Goal: Find specific page/section: Find specific page/section

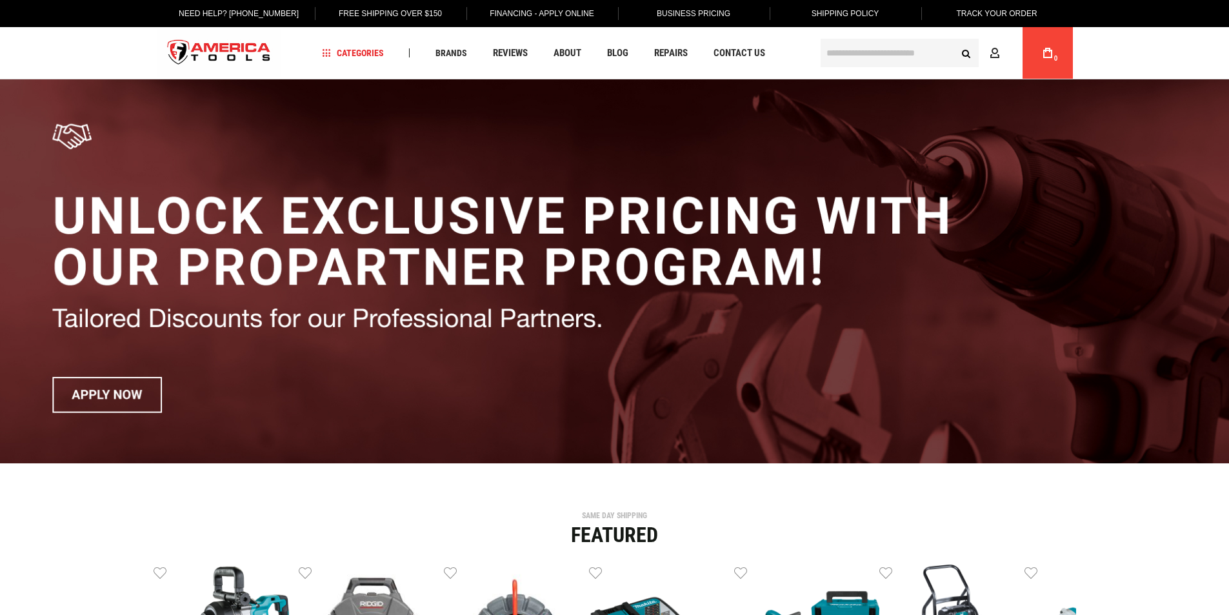
click at [455, 51] on span "Brands" at bounding box center [451, 52] width 32 height 9
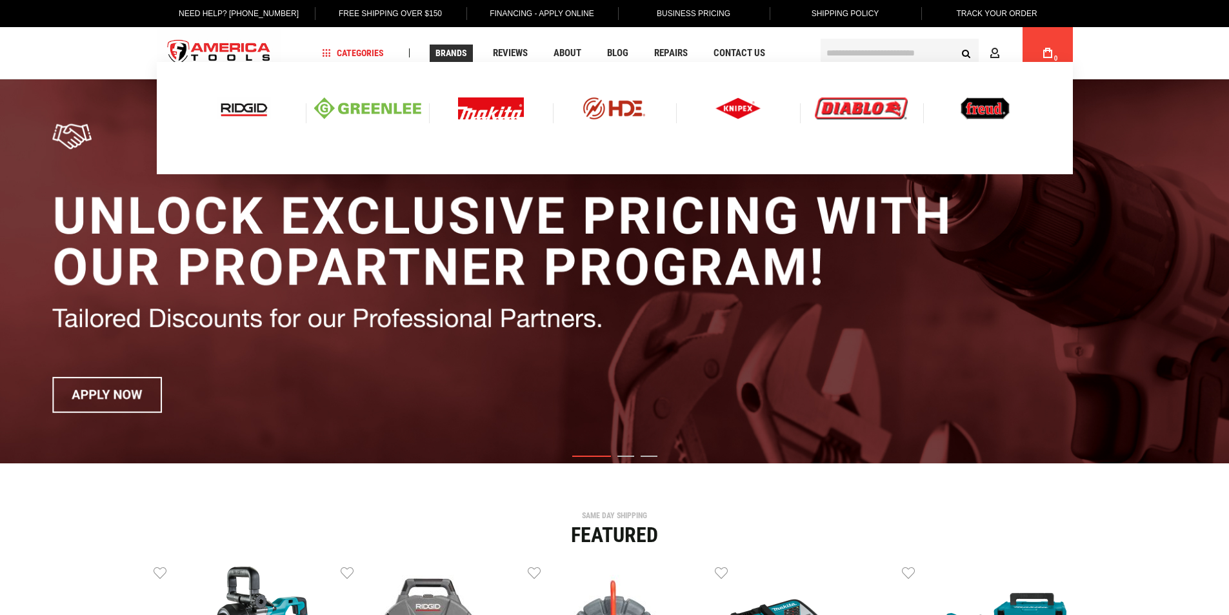
click at [462, 48] on span "Brands" at bounding box center [451, 52] width 32 height 9
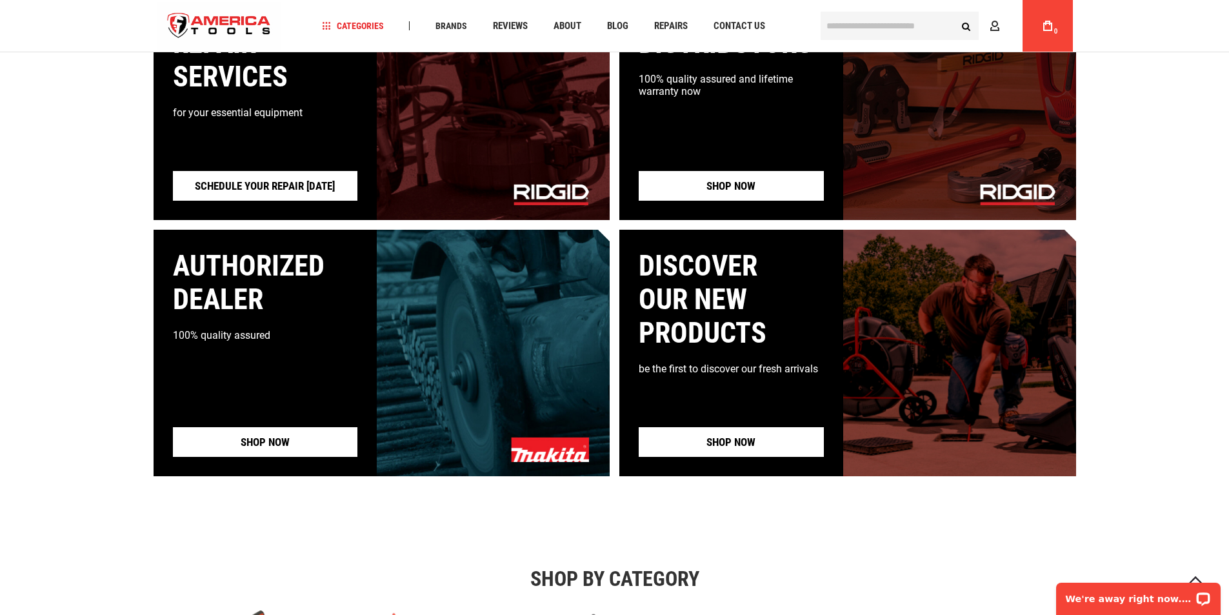
scroll to position [961, 0]
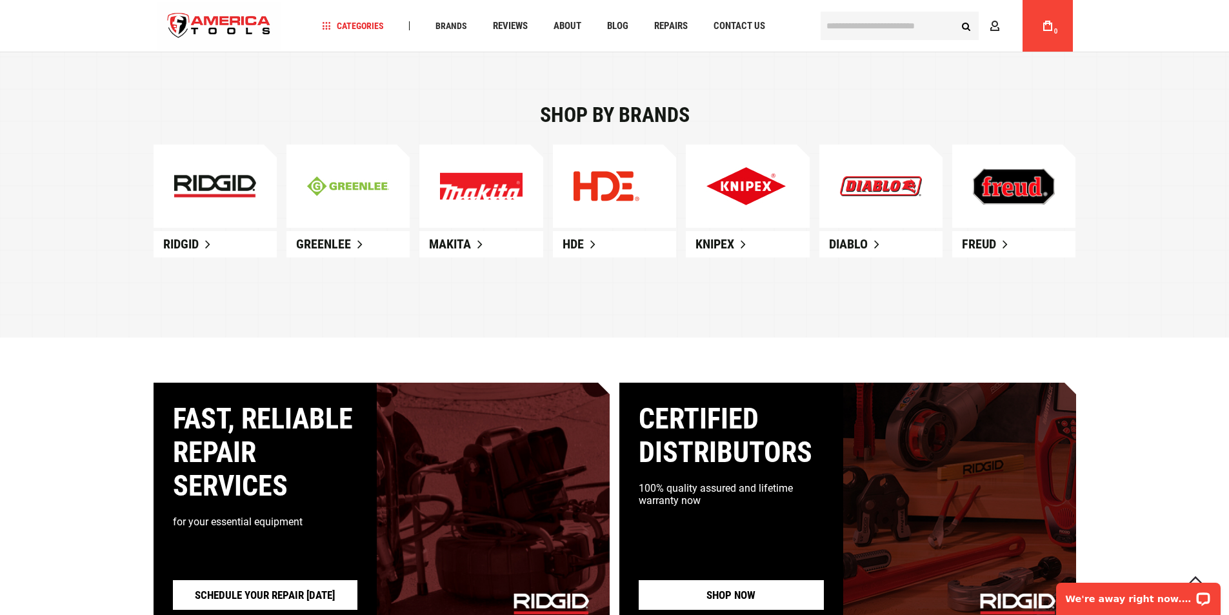
click at [645, 131] on div "Shop by brands Ridgid [GEOGRAPHIC_DATA] Makita HDE Knipex" at bounding box center [615, 181] width 942 height 152
click at [641, 106] on div "Shop by brands" at bounding box center [615, 115] width 923 height 21
click at [640, 113] on div "Shop by brands" at bounding box center [615, 115] width 923 height 21
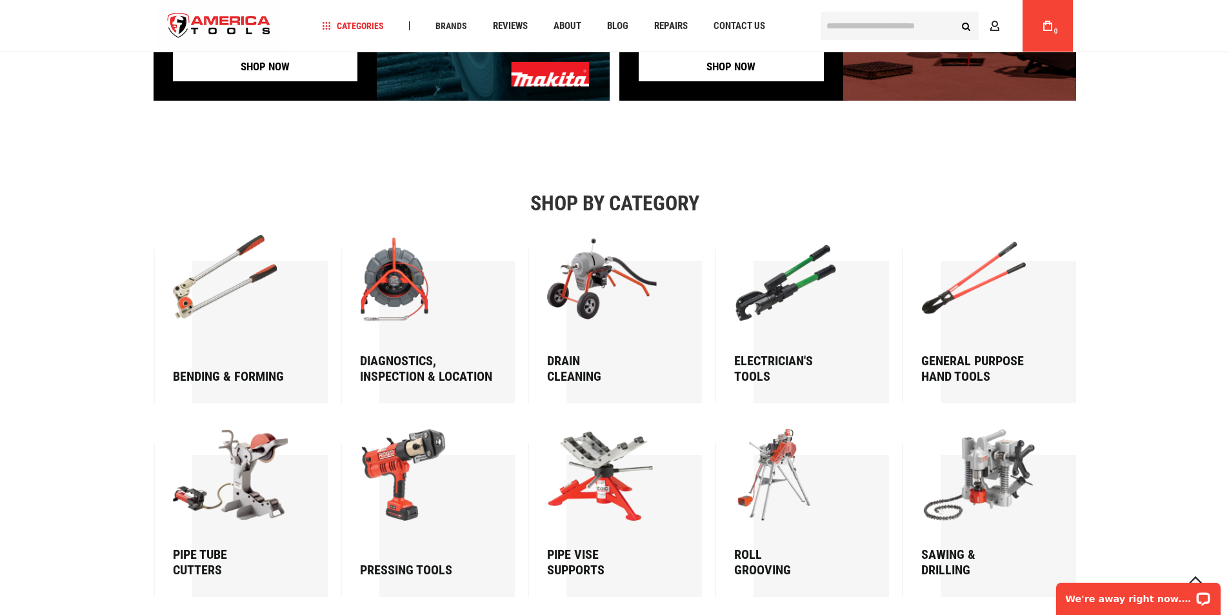
scroll to position [1761, 0]
